Goal: Information Seeking & Learning: Learn about a topic

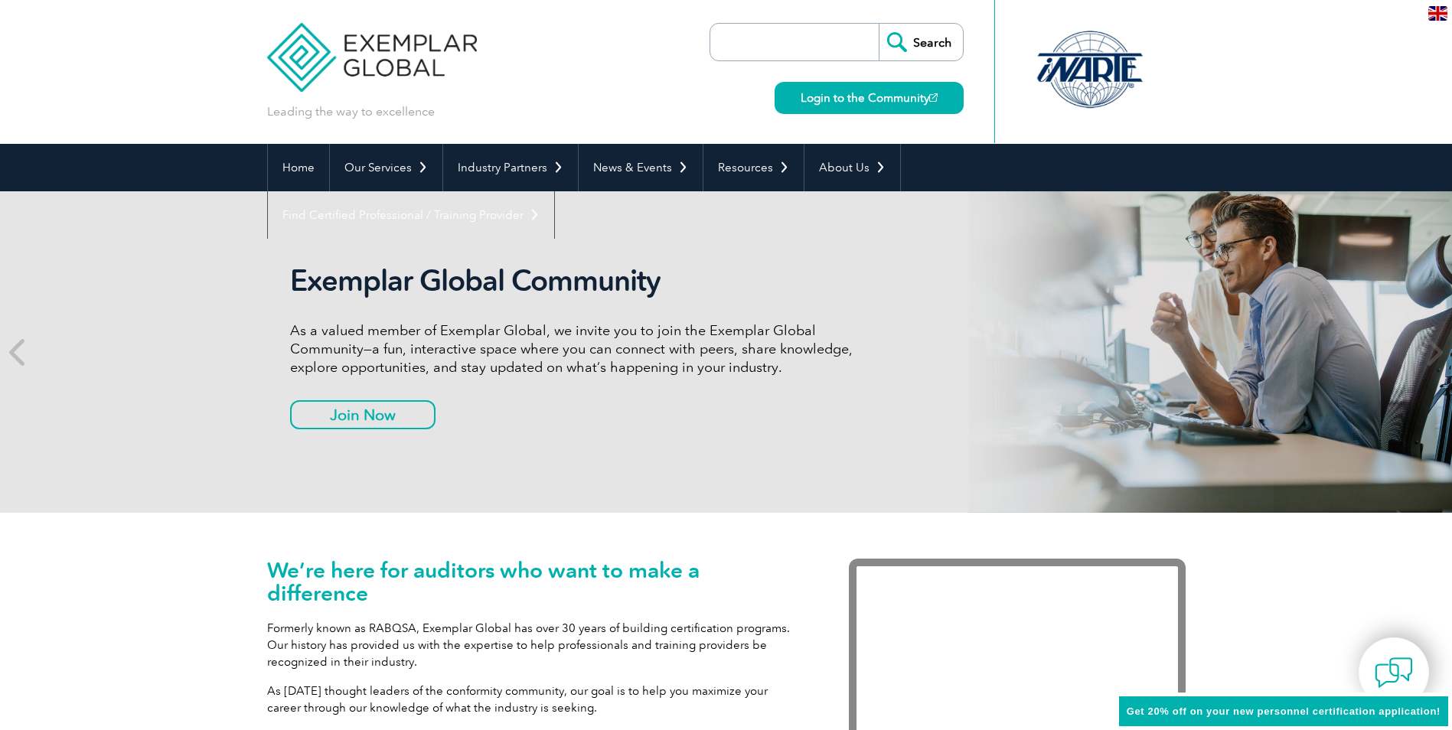
drag, startPoint x: 0, startPoint y: 0, endPoint x: 816, endPoint y: 54, distance: 817.5
click at [816, 54] on input "search" at bounding box center [798, 42] width 161 height 37
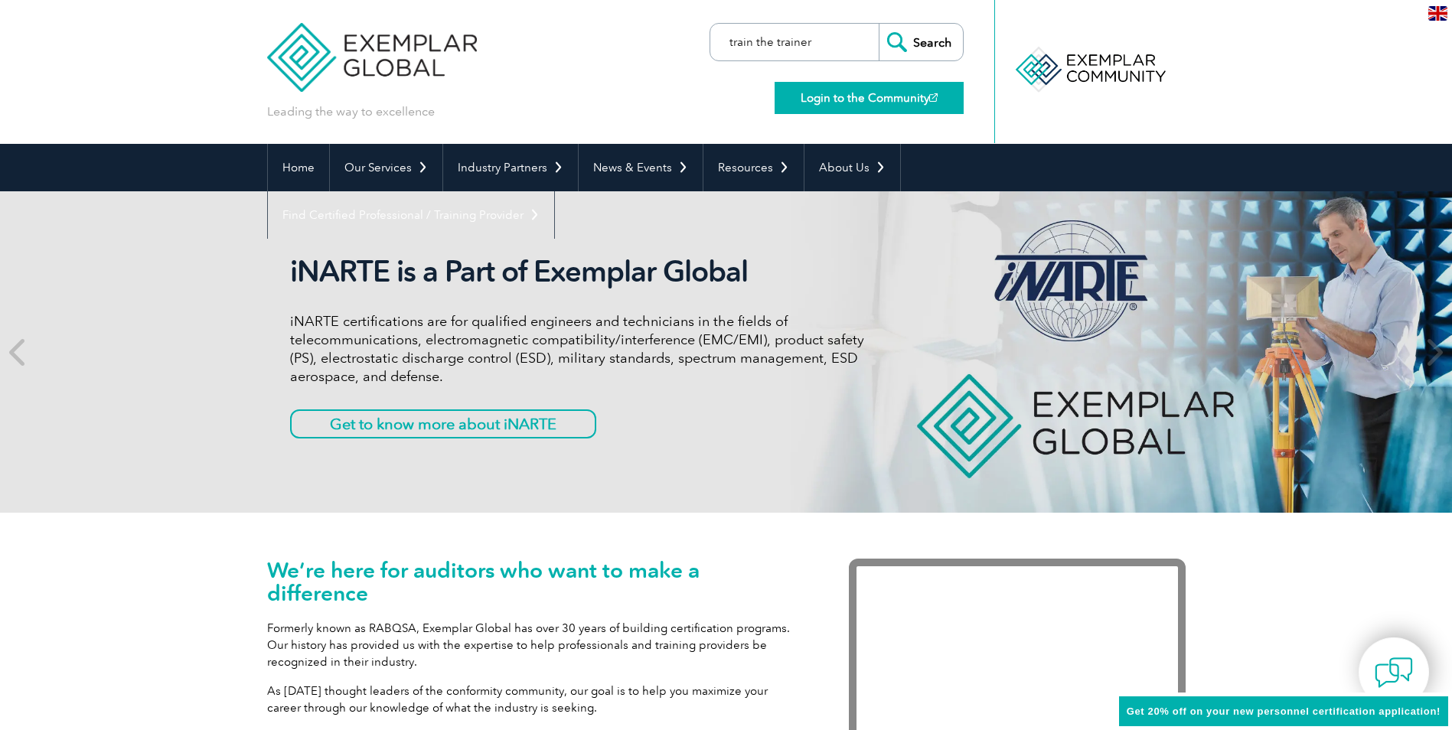
type input "train the trainer"
click at [846, 96] on link "Login to the Community" at bounding box center [868, 98] width 189 height 32
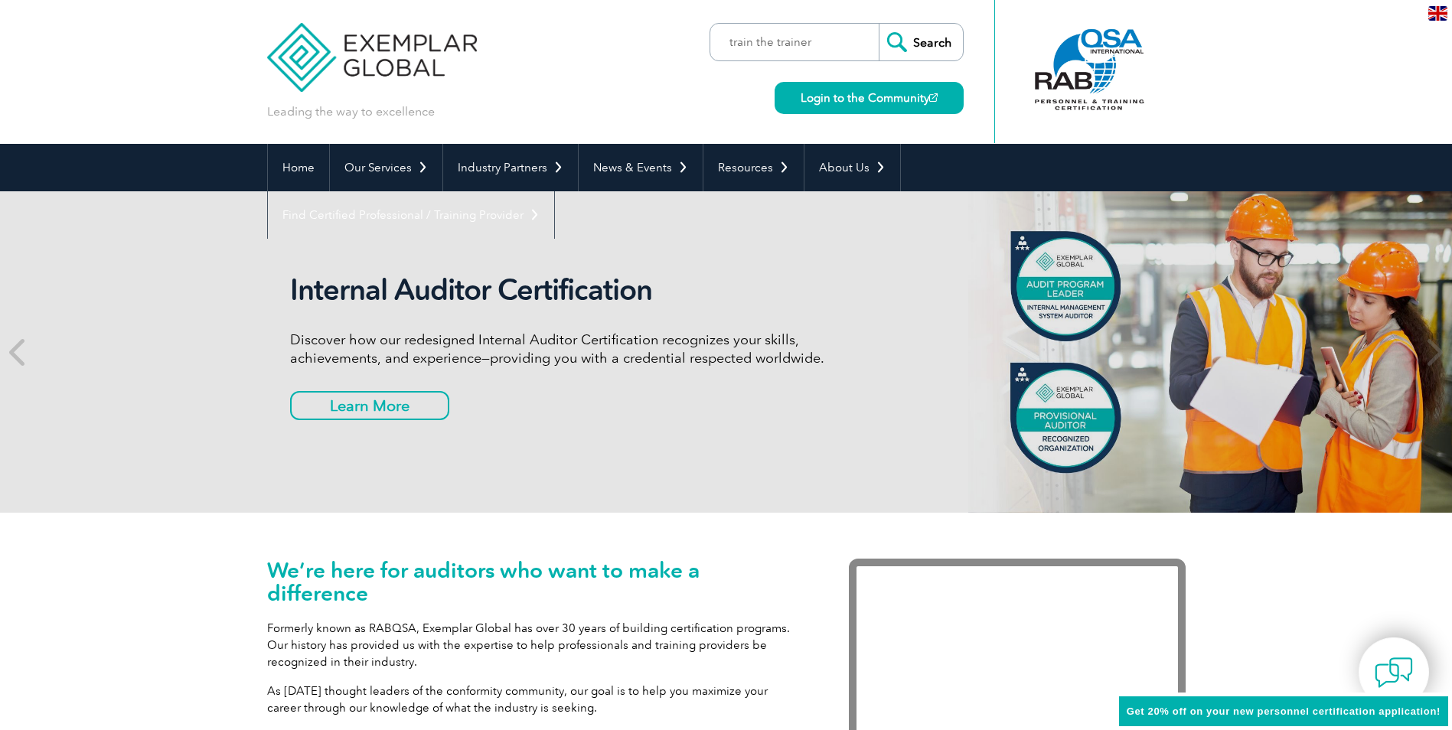
click at [929, 35] on input "Search" at bounding box center [920, 42] width 84 height 37
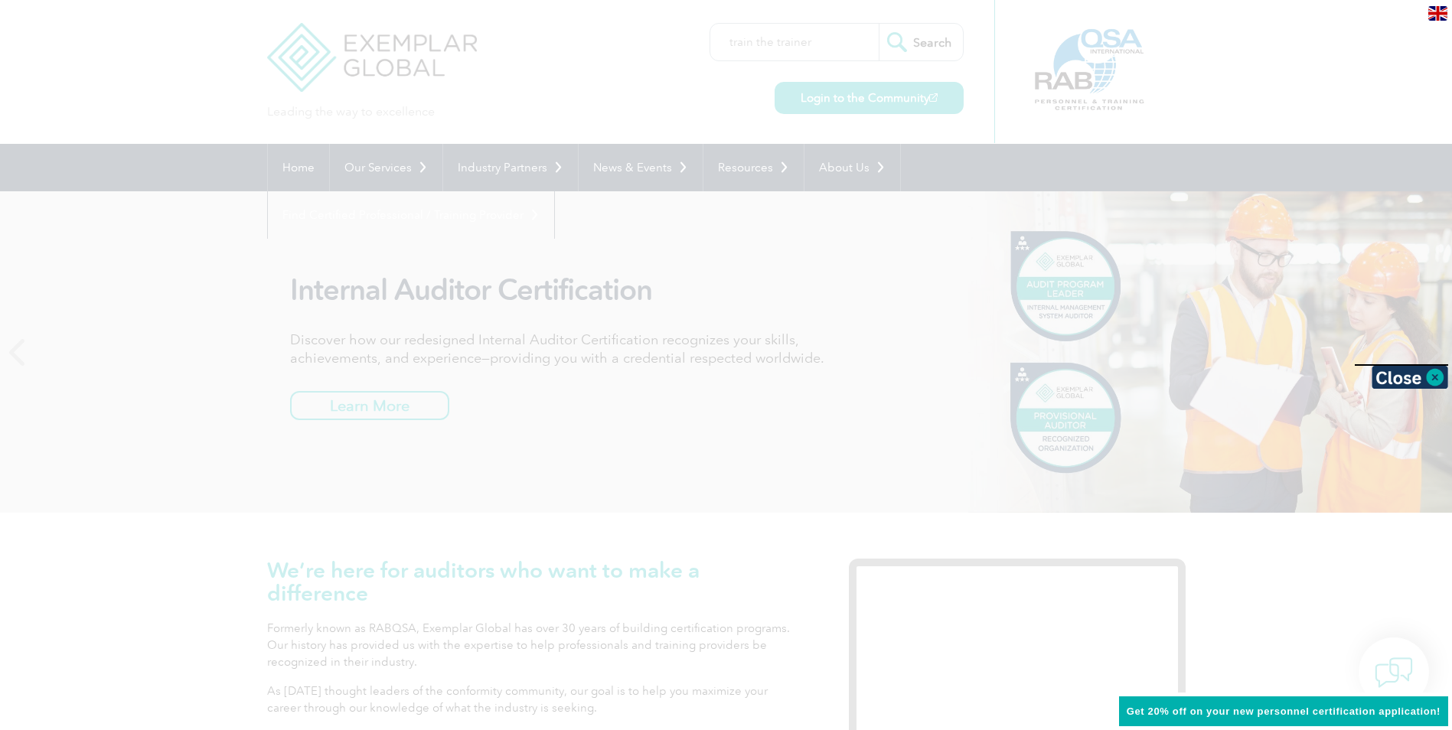
click at [929, 35] on div at bounding box center [726, 365] width 1452 height 730
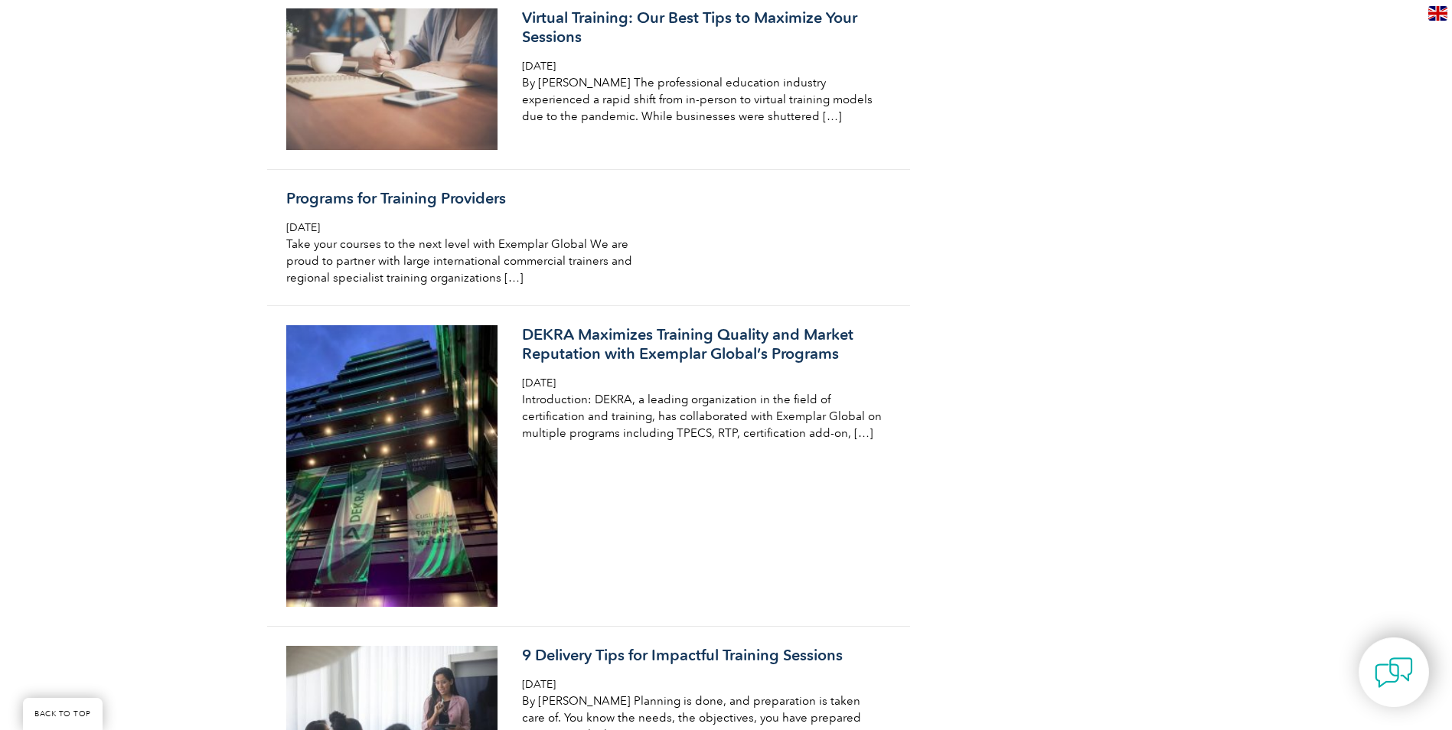
scroll to position [2663, 0]
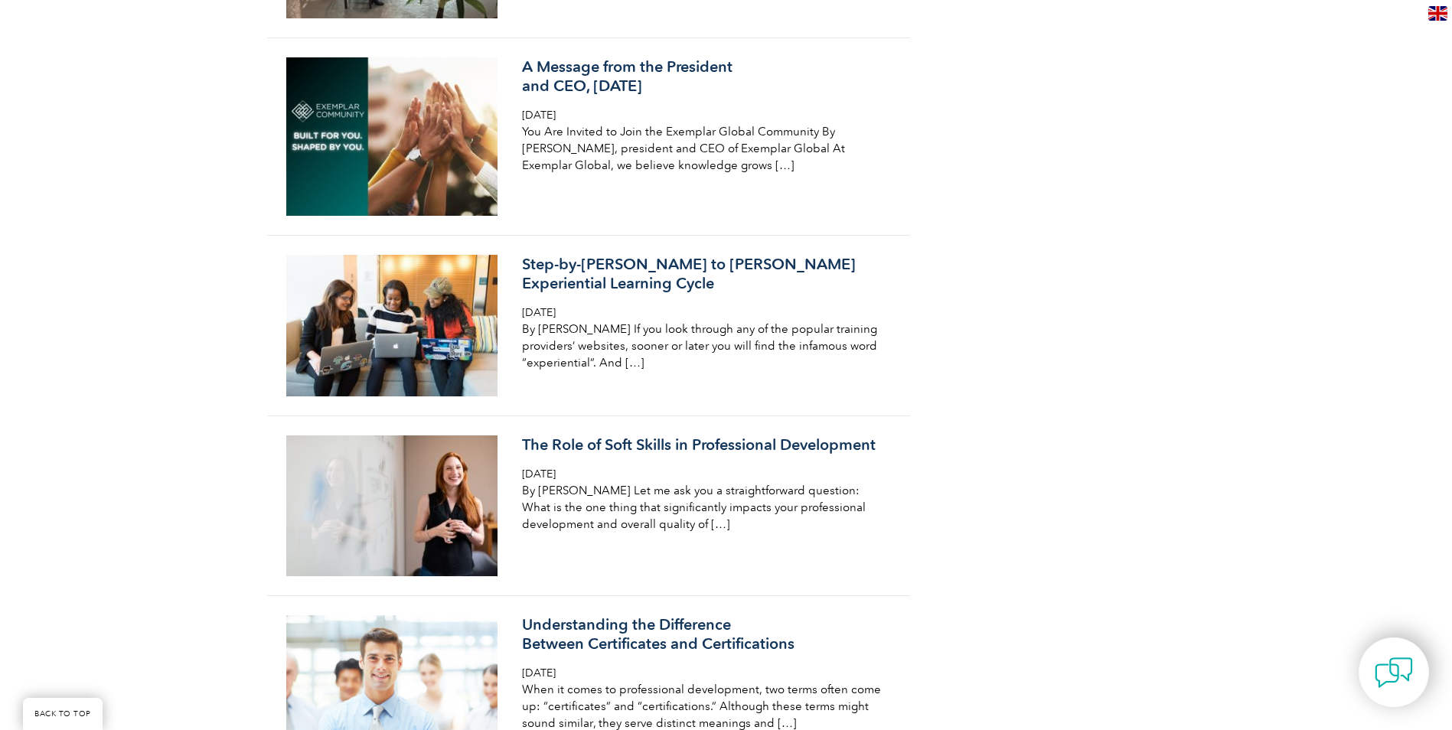
scroll to position [0, 0]
